Goal: Find specific page/section: Find specific page/section

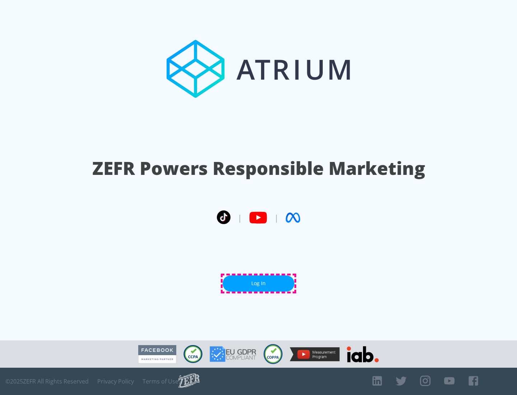
click at [259, 283] on link "Log In" at bounding box center [259, 284] width 72 height 16
